Goal: Information Seeking & Learning: Compare options

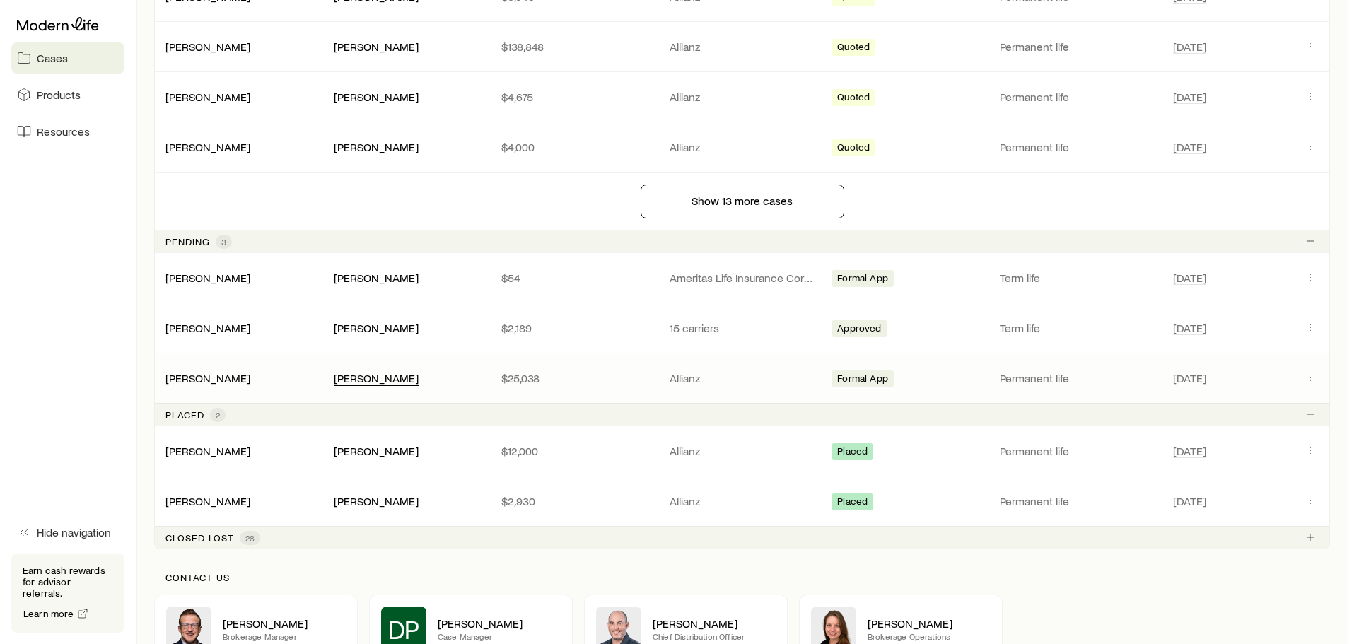
scroll to position [1357, 0]
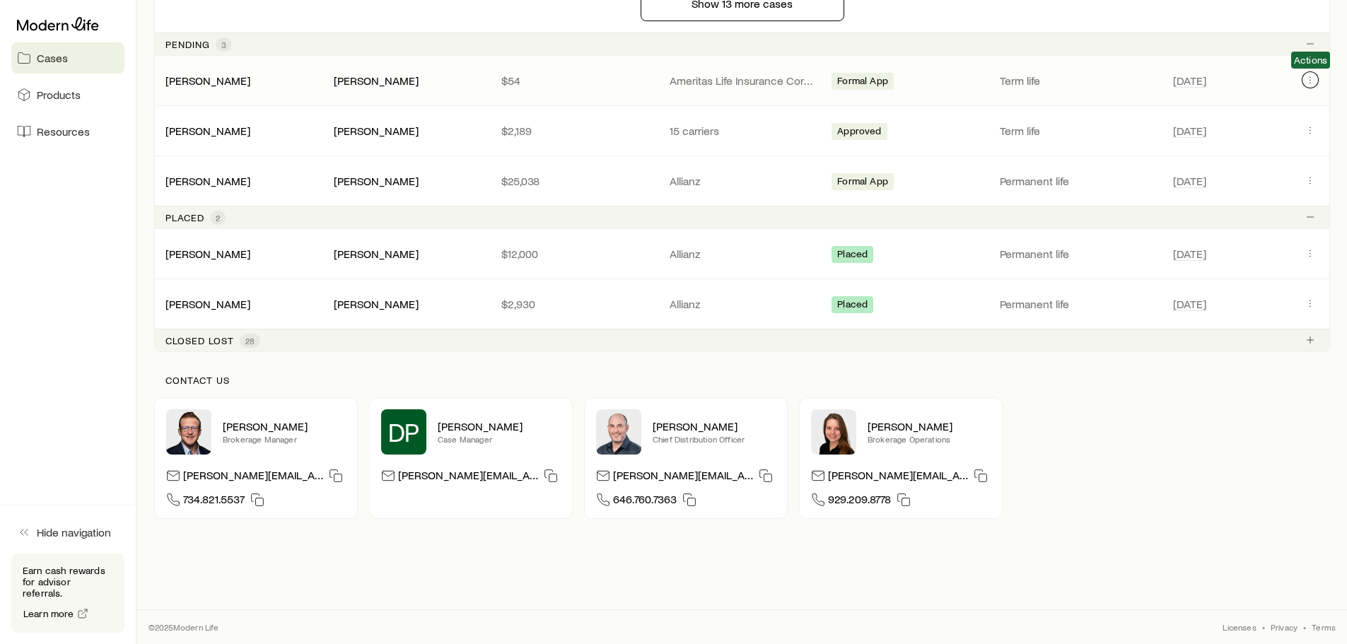
click at [1312, 76] on icon "Client cases" at bounding box center [1310, 79] width 11 height 11
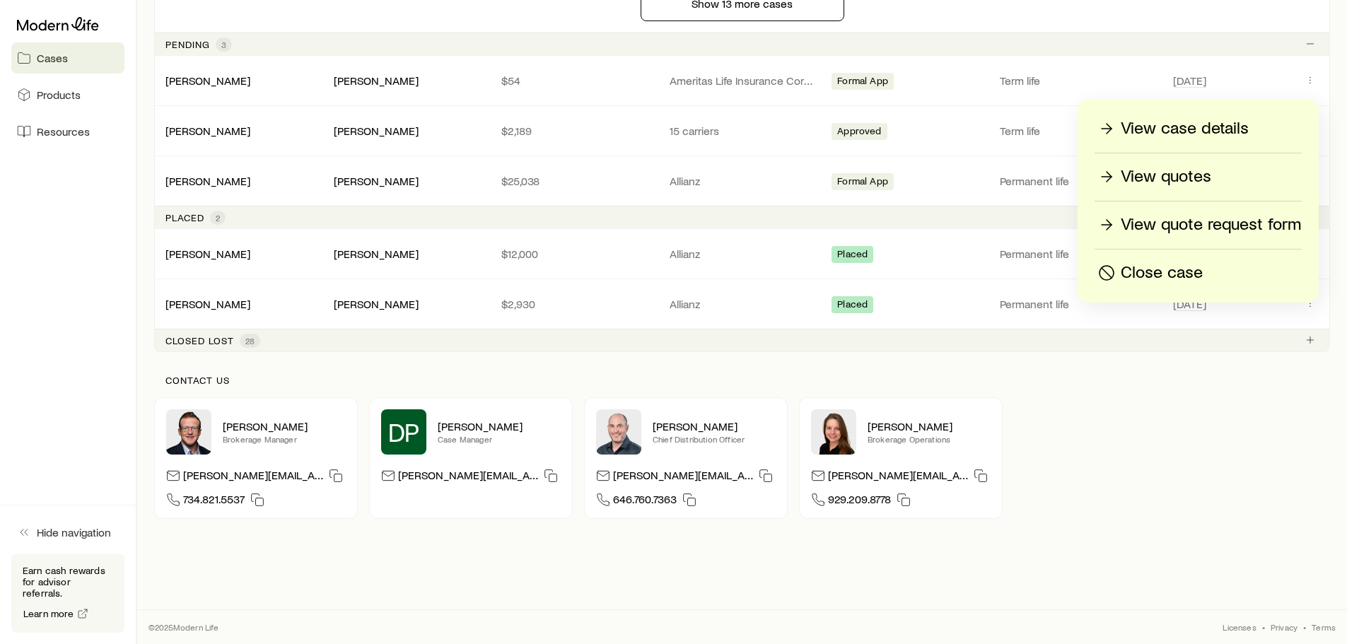
click at [1163, 130] on p "View case details" at bounding box center [1185, 128] width 128 height 23
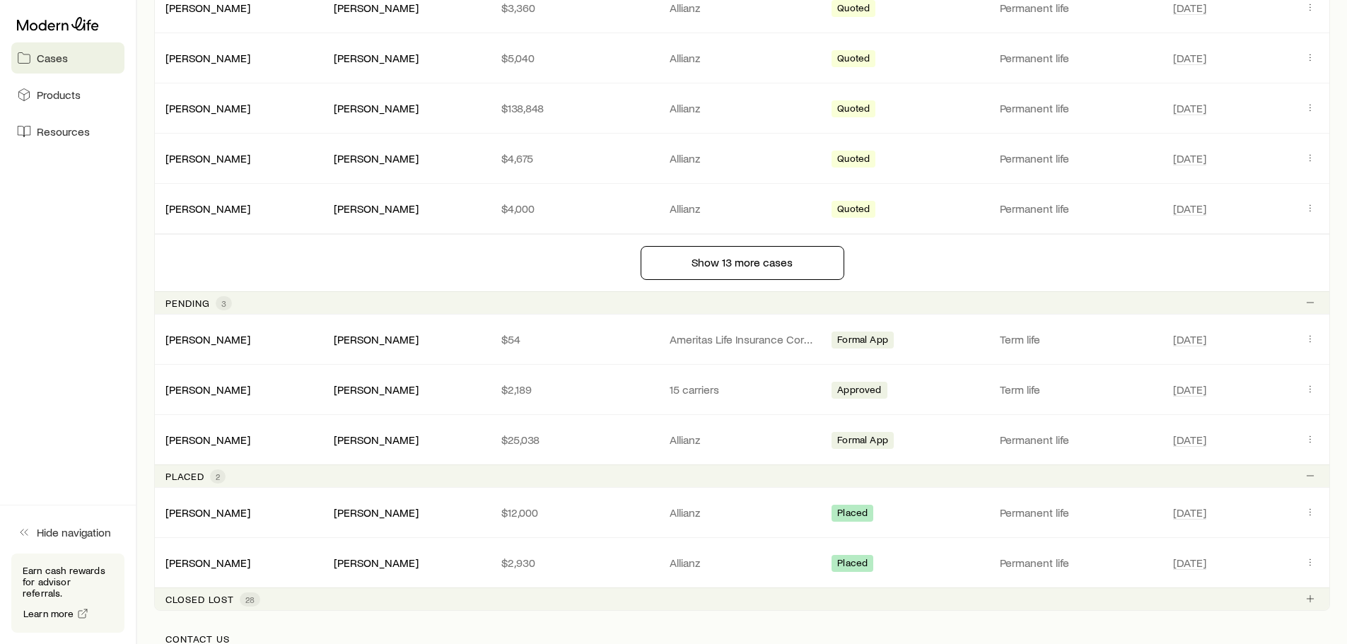
scroll to position [1132, 0]
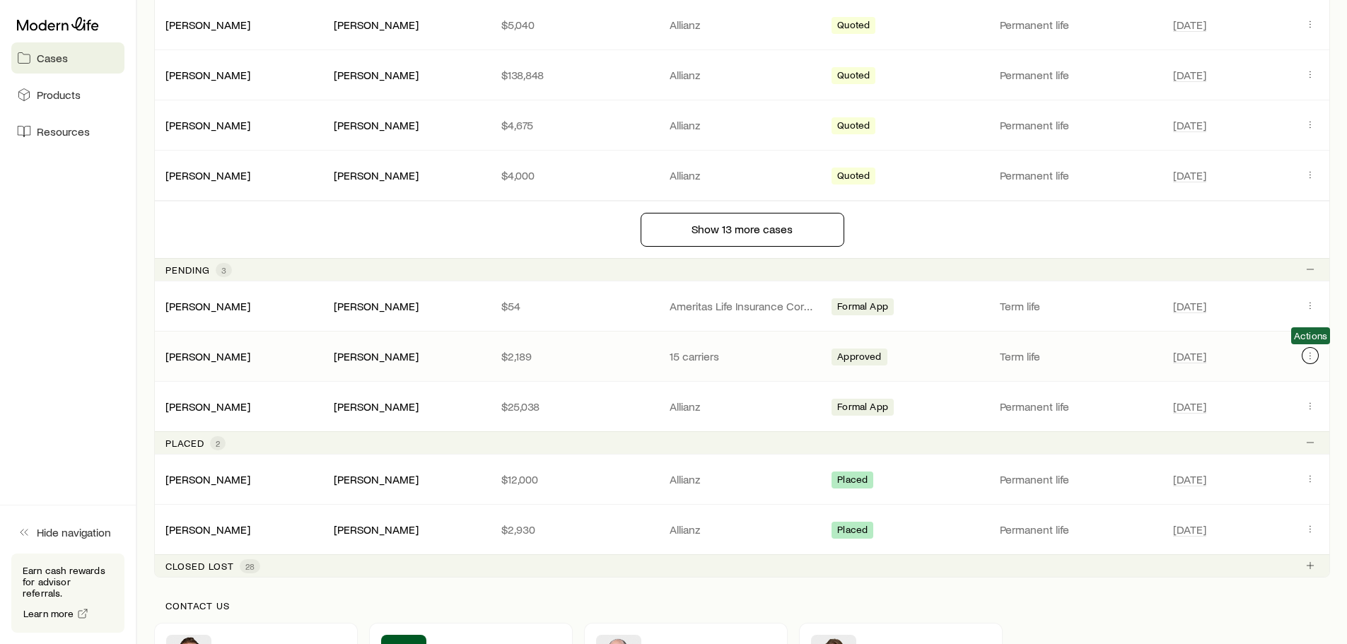
click at [1313, 355] on icon "Client cases" at bounding box center [1310, 355] width 11 height 11
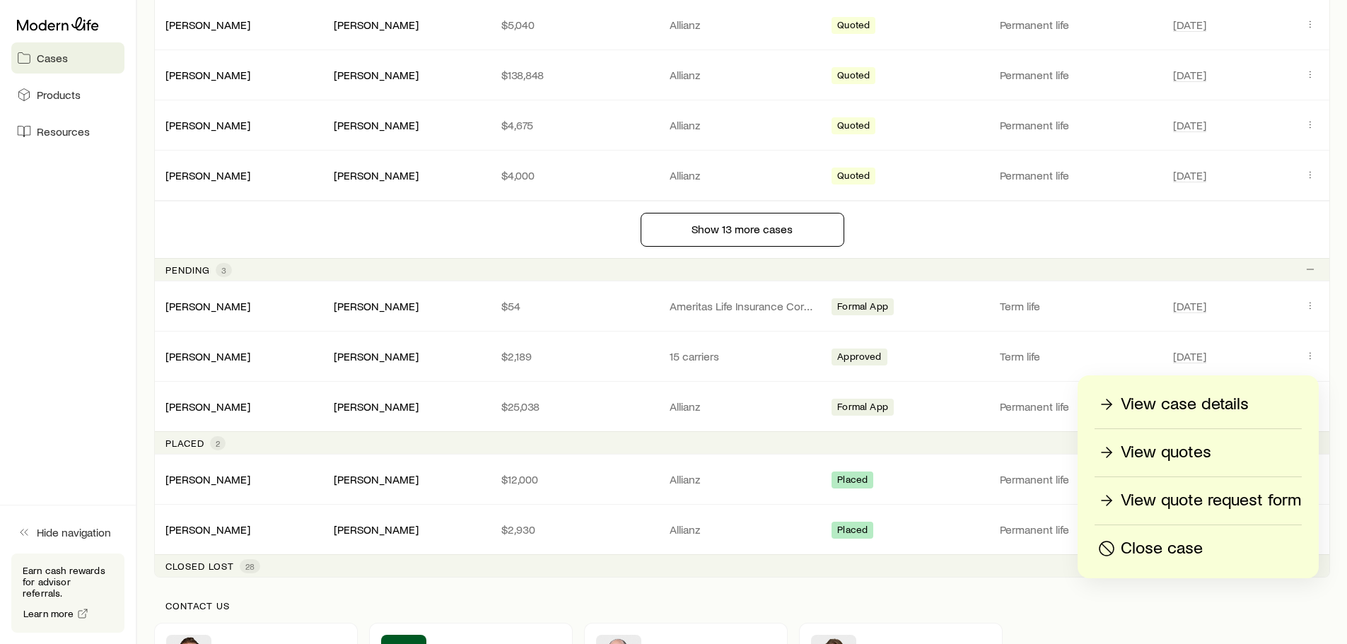
click at [1187, 398] on p "View case details" at bounding box center [1185, 404] width 128 height 23
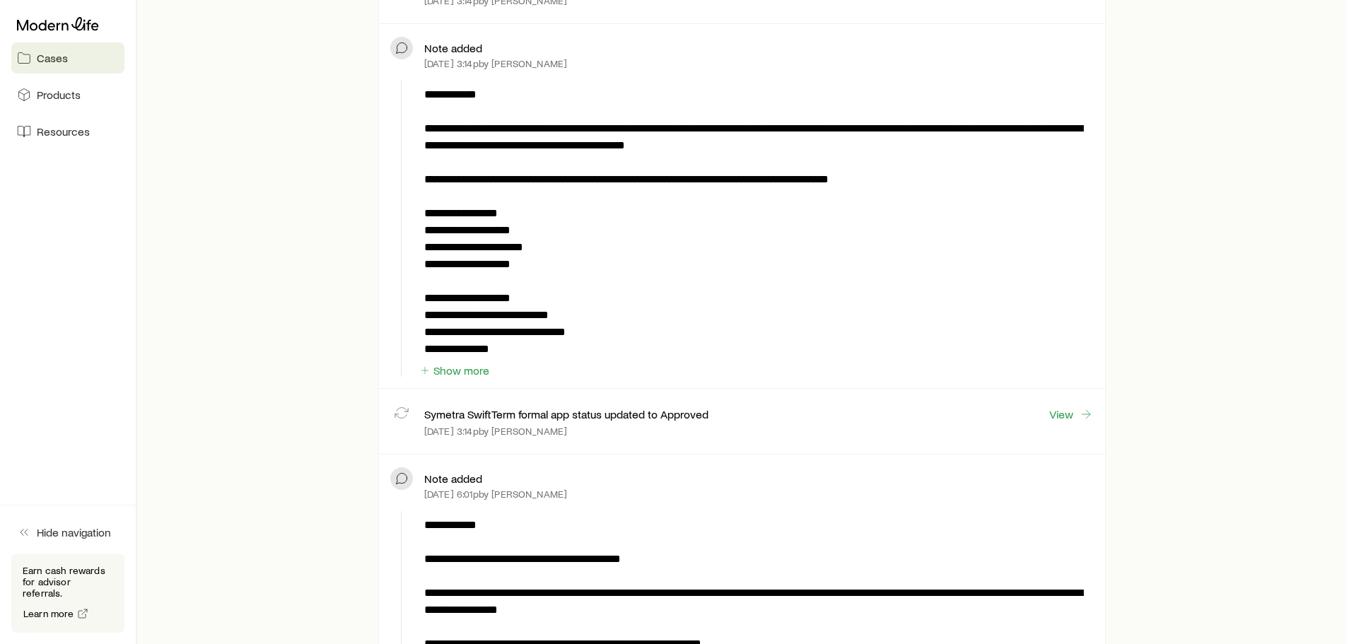
scroll to position [495, 0]
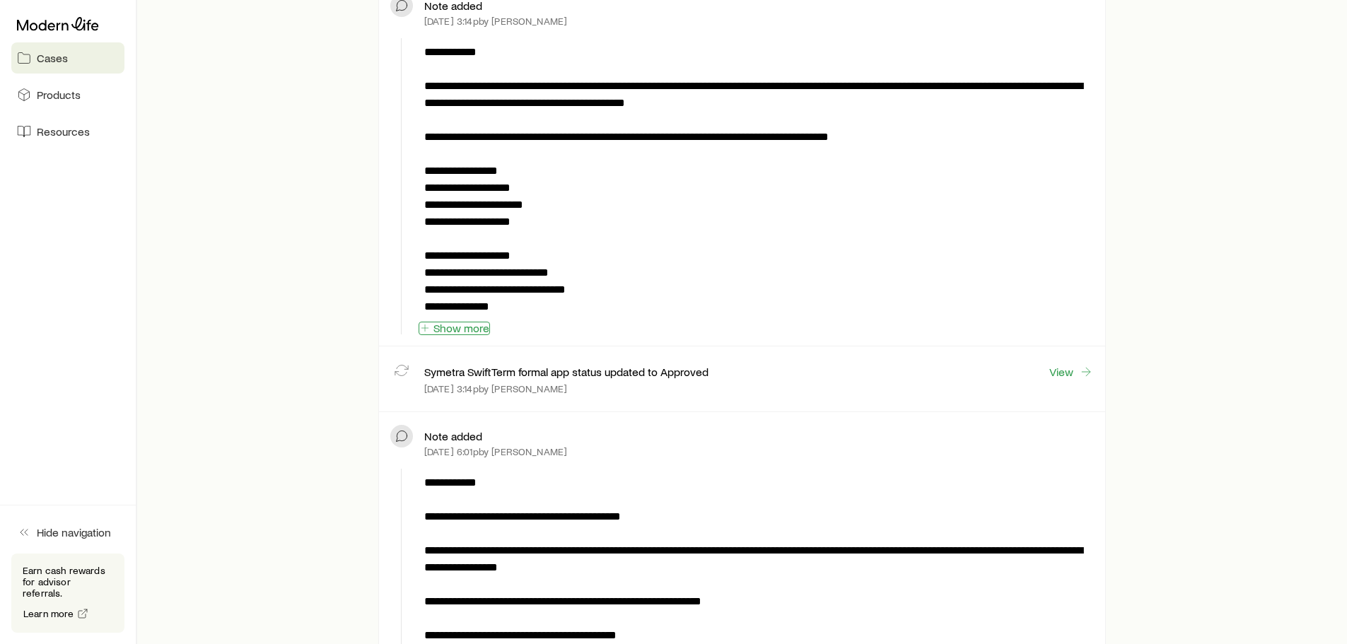
click at [455, 327] on button "Show more" at bounding box center [454, 328] width 71 height 13
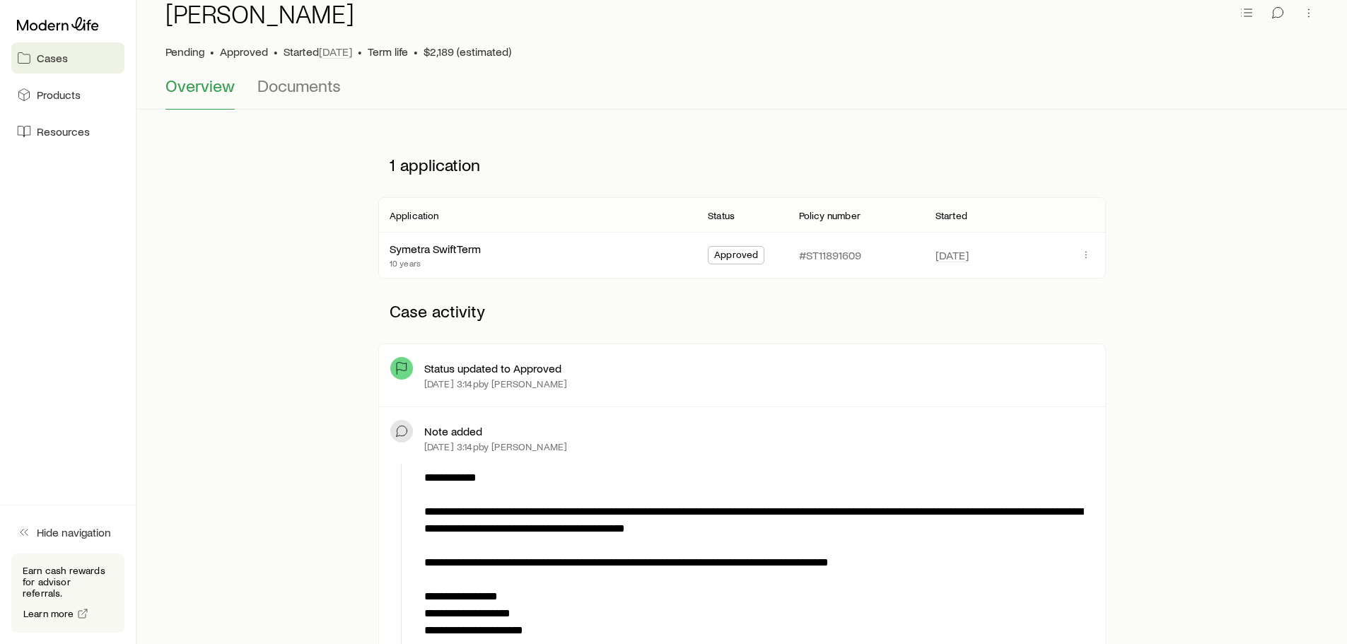
scroll to position [0, 0]
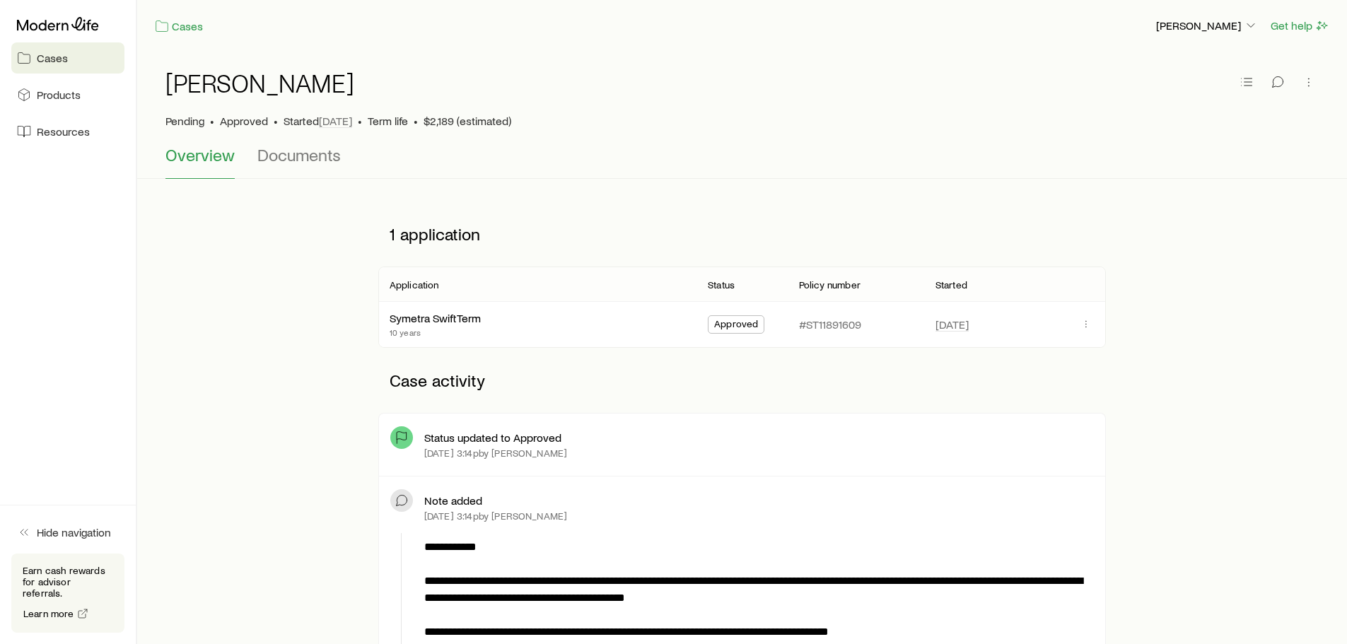
click at [61, 52] on span "Cases" at bounding box center [52, 58] width 31 height 14
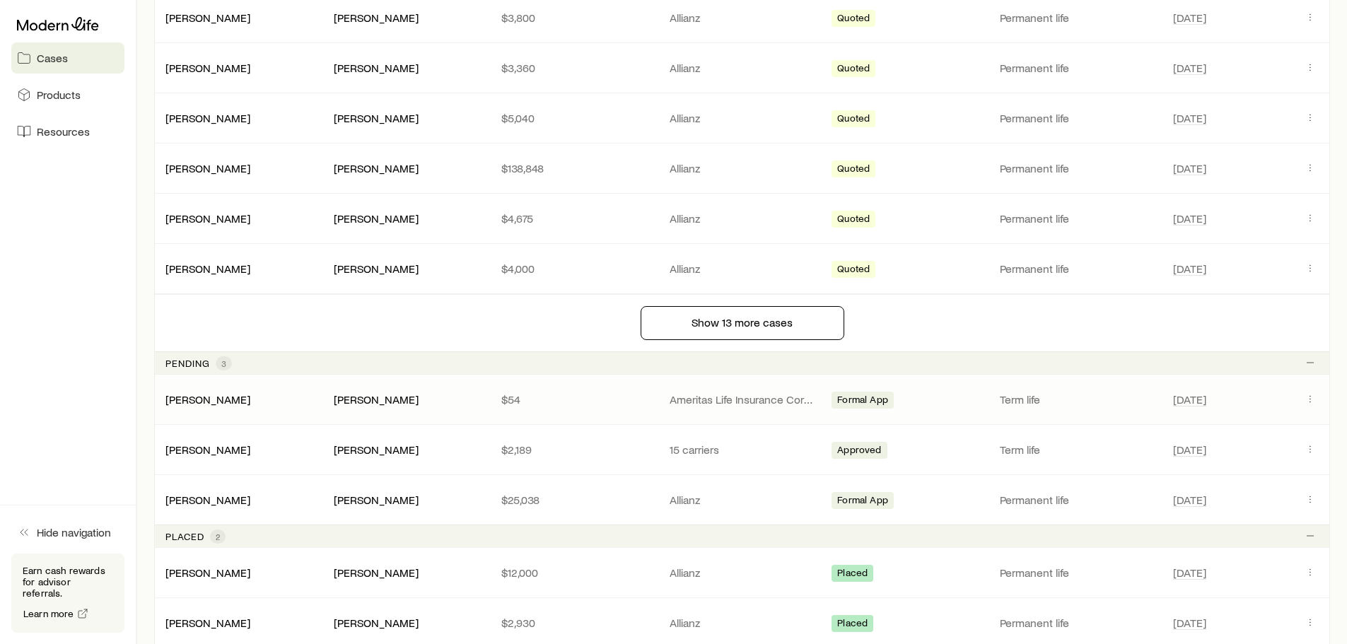
scroll to position [1061, 0]
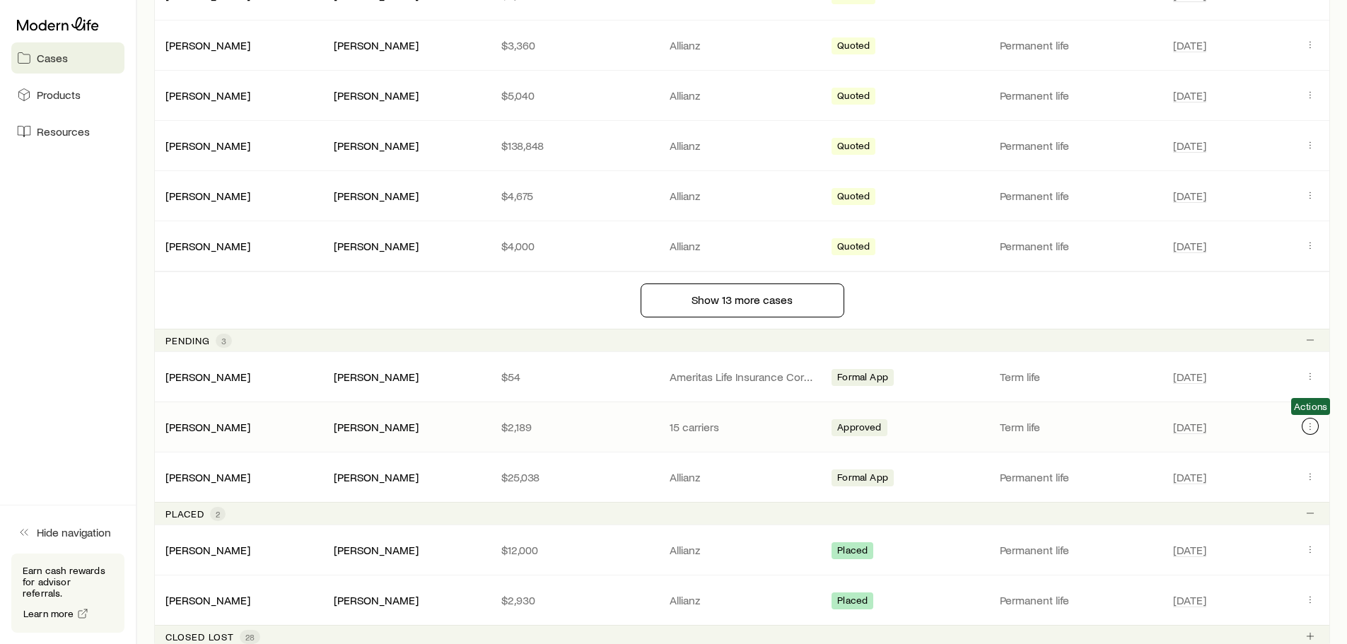
click at [1306, 424] on icon "Client cases" at bounding box center [1310, 426] width 11 height 11
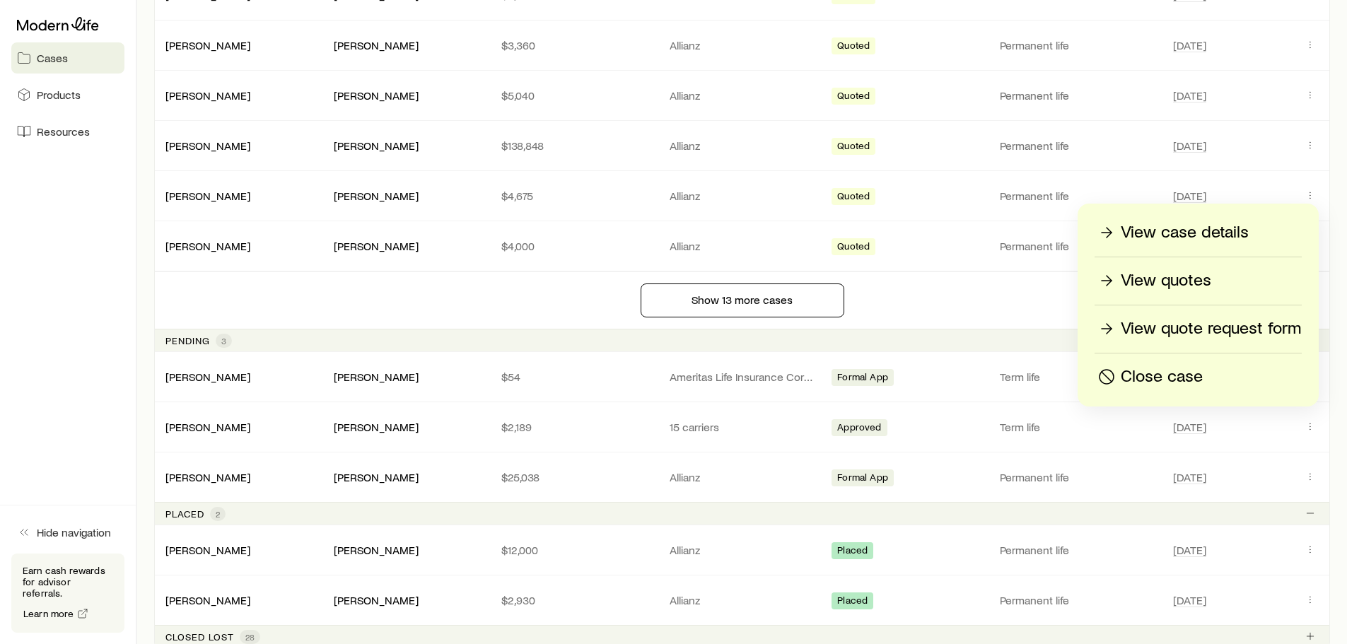
click at [1189, 278] on p "View quotes" at bounding box center [1166, 280] width 91 height 23
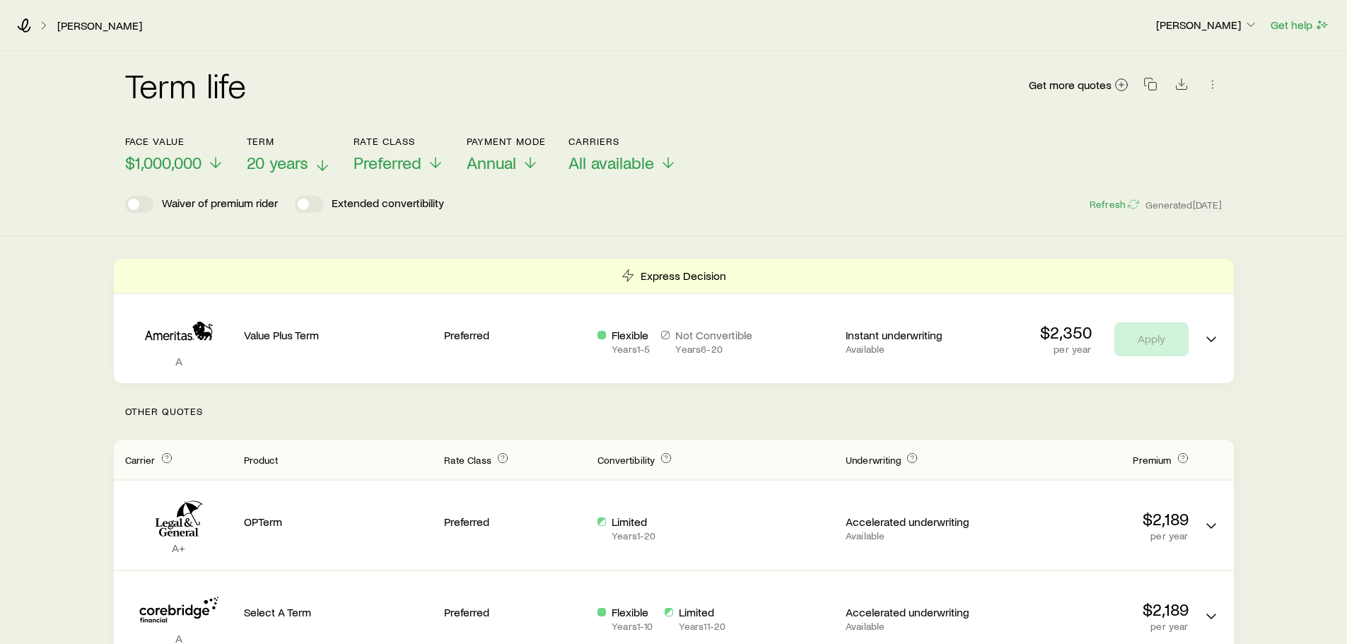
click at [283, 162] on span "20 years" at bounding box center [278, 163] width 62 height 20
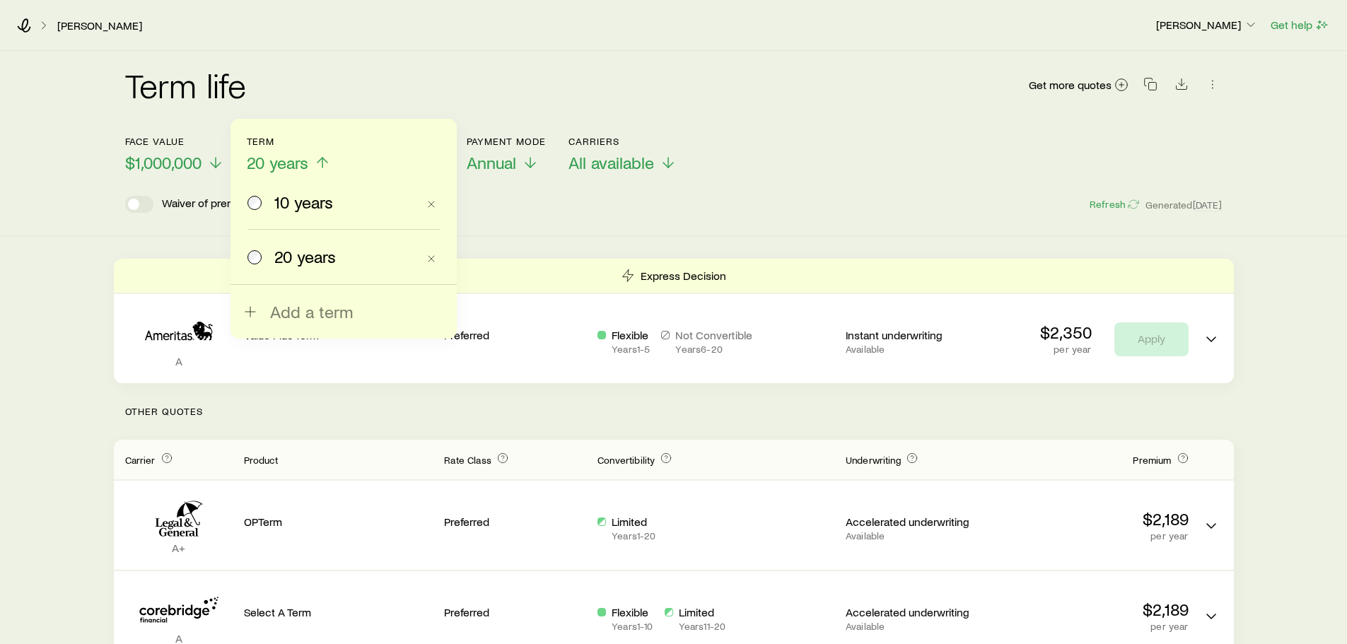
drag, startPoint x: 294, startPoint y: 211, endPoint x: 292, endPoint y: 200, distance: 11.5
click at [292, 200] on span "10 years" at bounding box center [303, 202] width 59 height 20
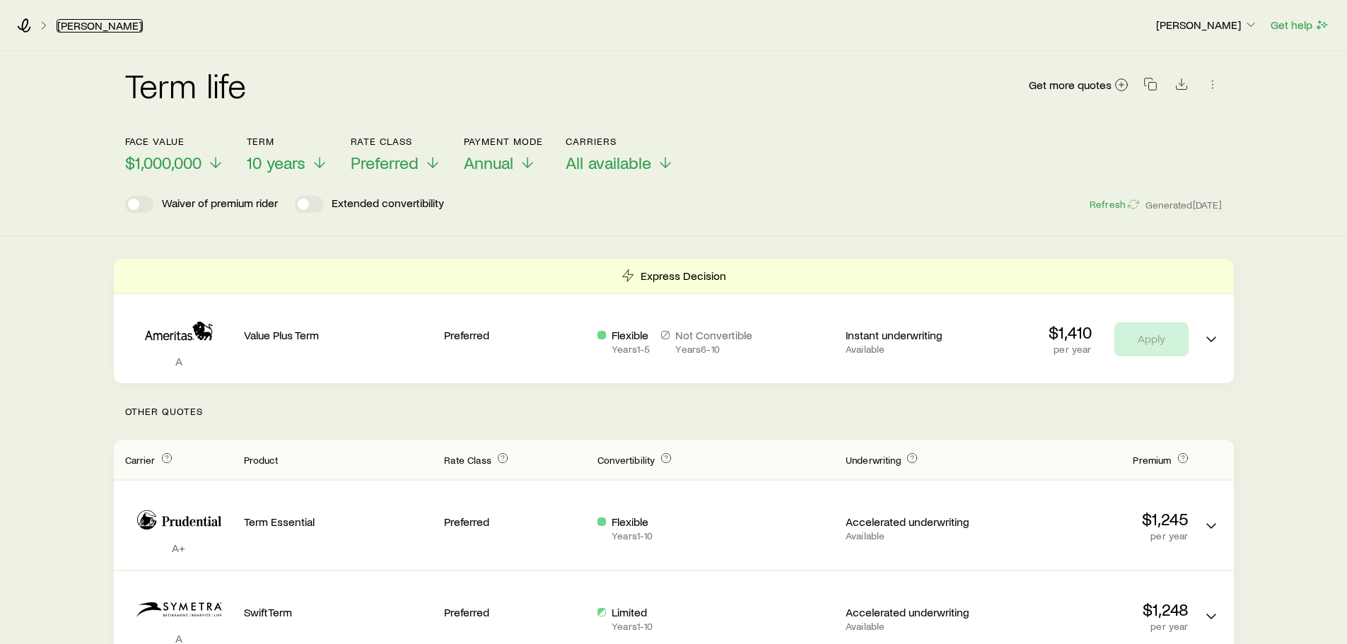
click at [86, 27] on link "[PERSON_NAME]" at bounding box center [100, 25] width 86 height 13
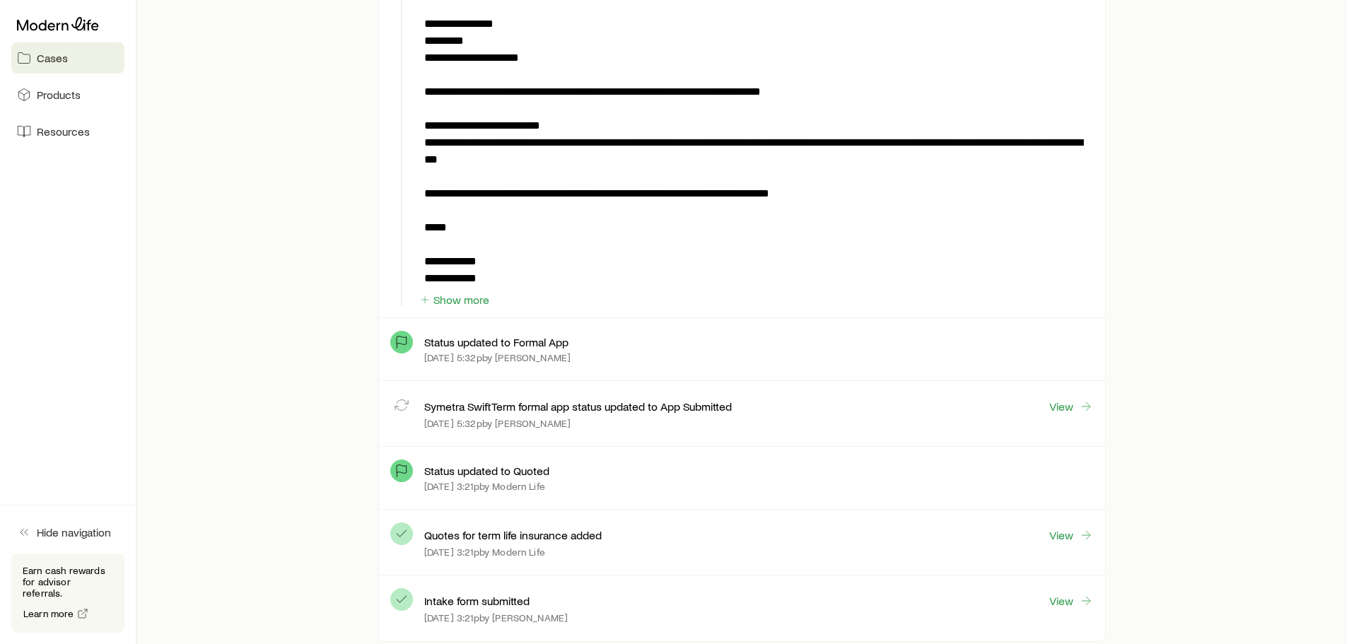
scroll to position [1415, 0]
